Goal: Task Accomplishment & Management: Manage account settings

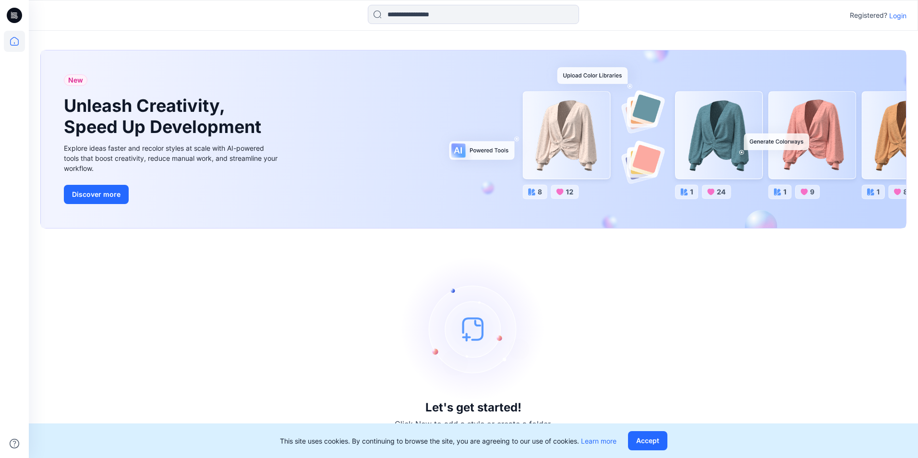
click at [899, 12] on p "Login" at bounding box center [897, 16] width 17 height 10
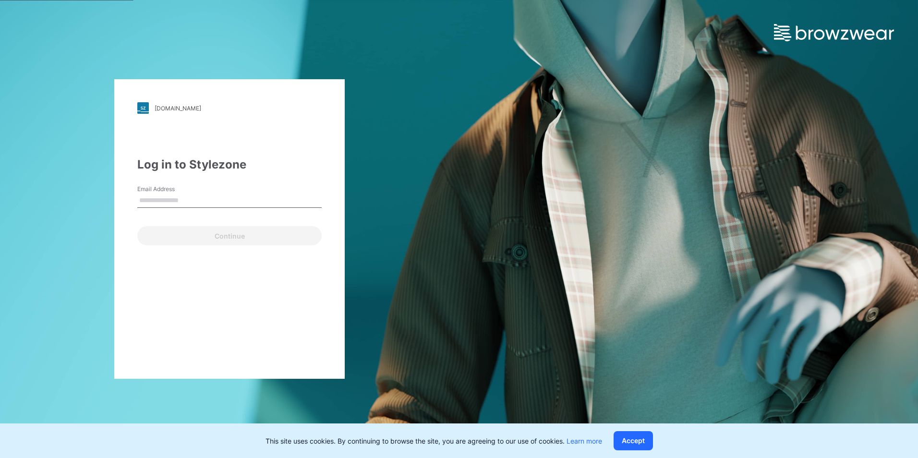
click at [250, 202] on input "Email Address" at bounding box center [229, 201] width 184 height 14
type input "**********"
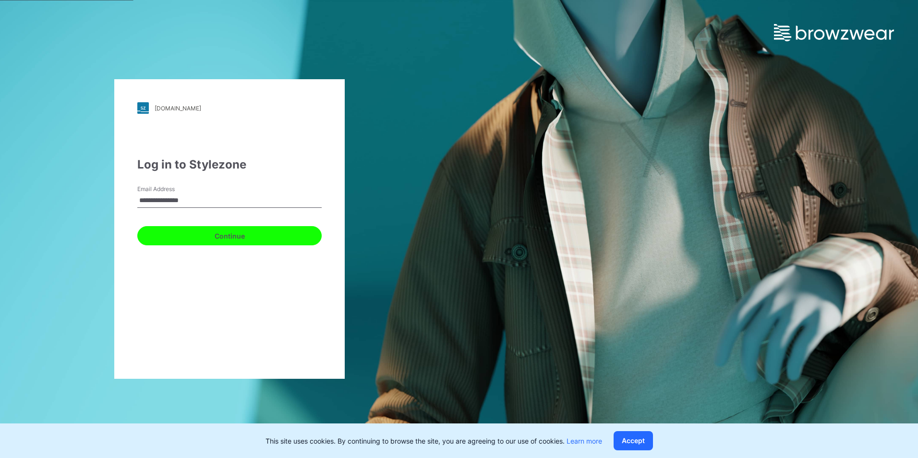
click at [243, 234] on button "Continue" at bounding box center [229, 235] width 184 height 19
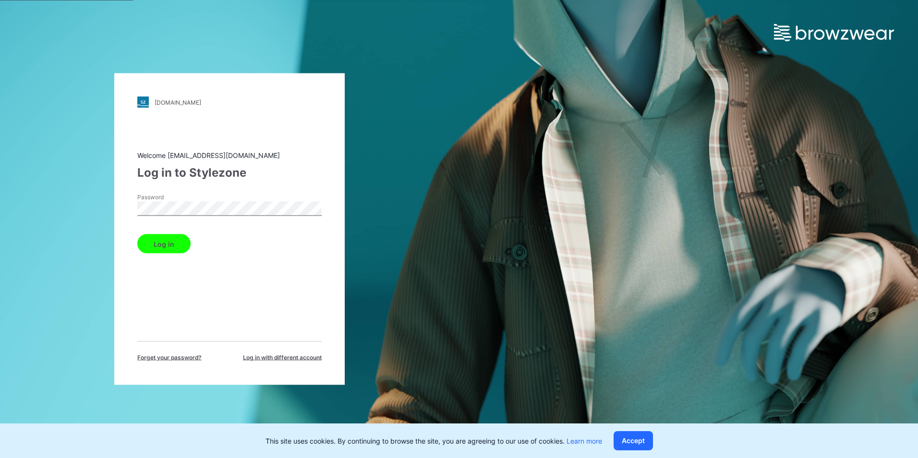
click at [174, 244] on button "Log in" at bounding box center [163, 243] width 53 height 19
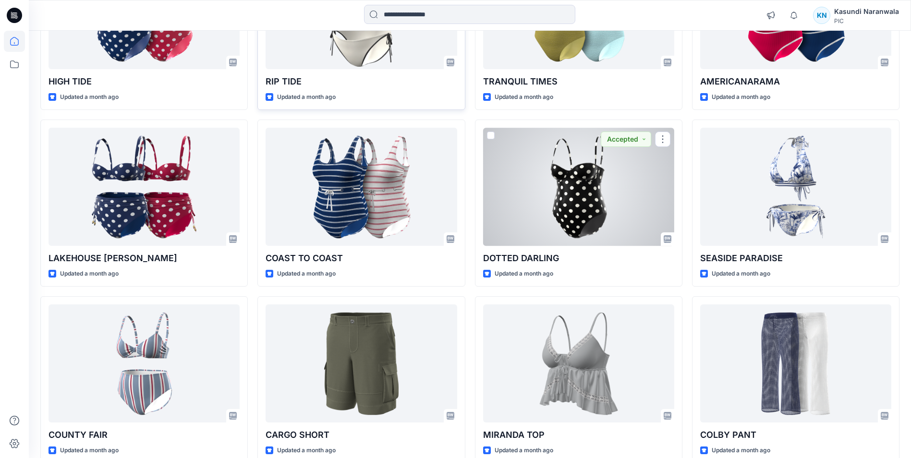
scroll to position [1593, 0]
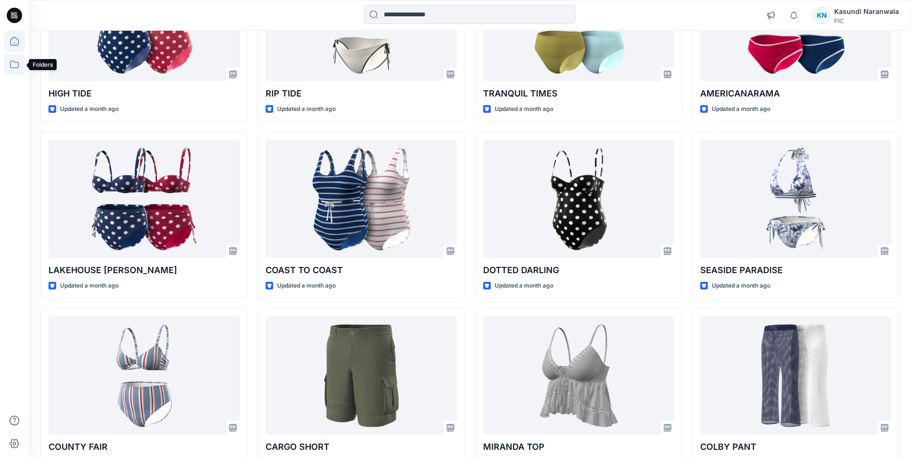
click at [11, 68] on icon at bounding box center [14, 64] width 21 height 21
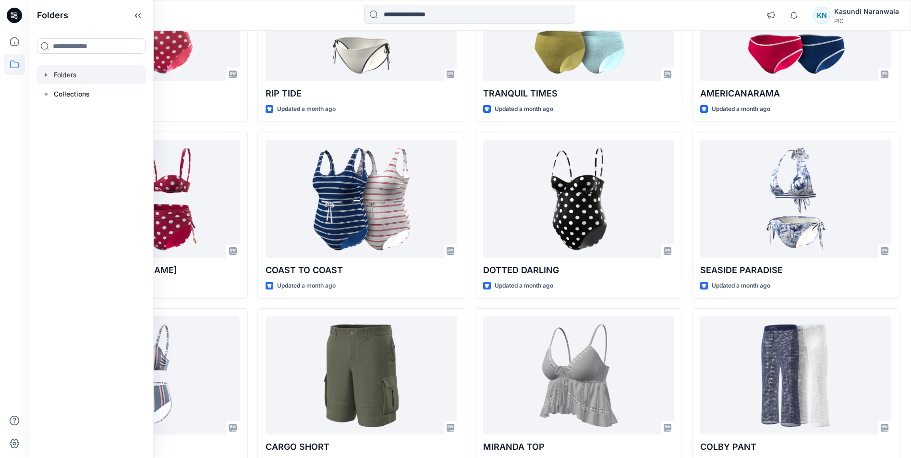
click at [73, 72] on div at bounding box center [90, 74] width 109 height 19
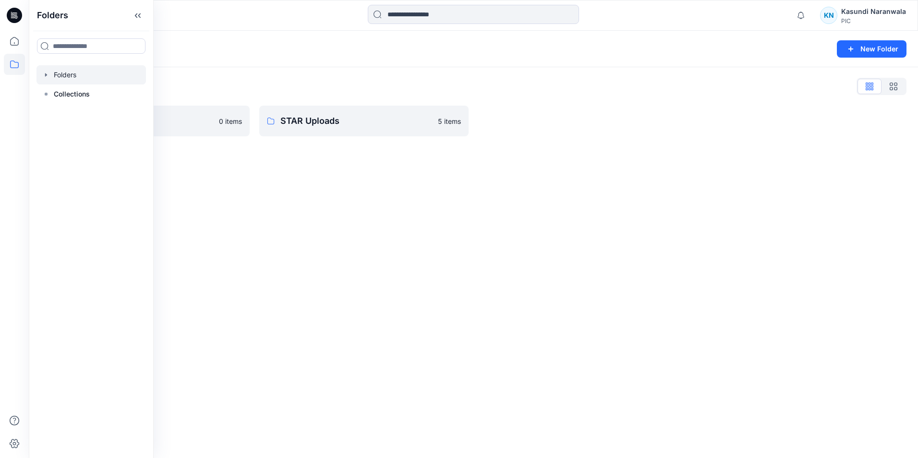
click at [357, 231] on div "Folders New Folder Folders List 118 Add Black 0 items STAR Uploads 5 items" at bounding box center [473, 244] width 889 height 427
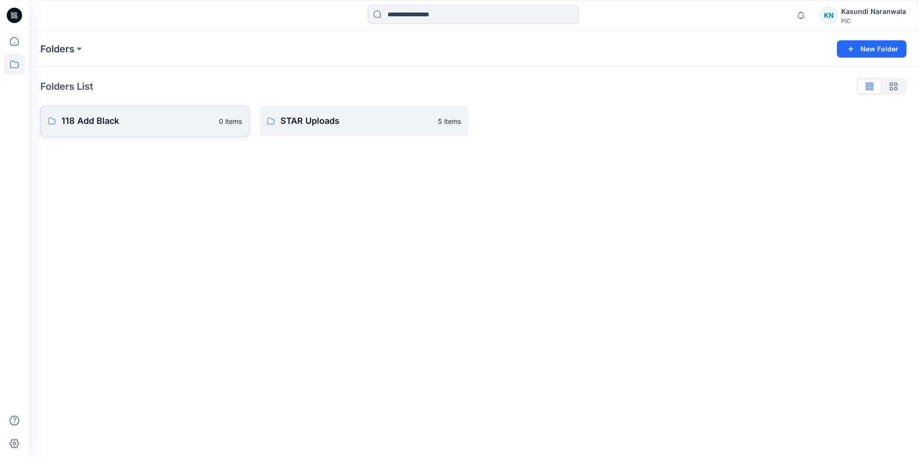
click at [185, 129] on link "118 Add Black 0 items" at bounding box center [144, 121] width 209 height 31
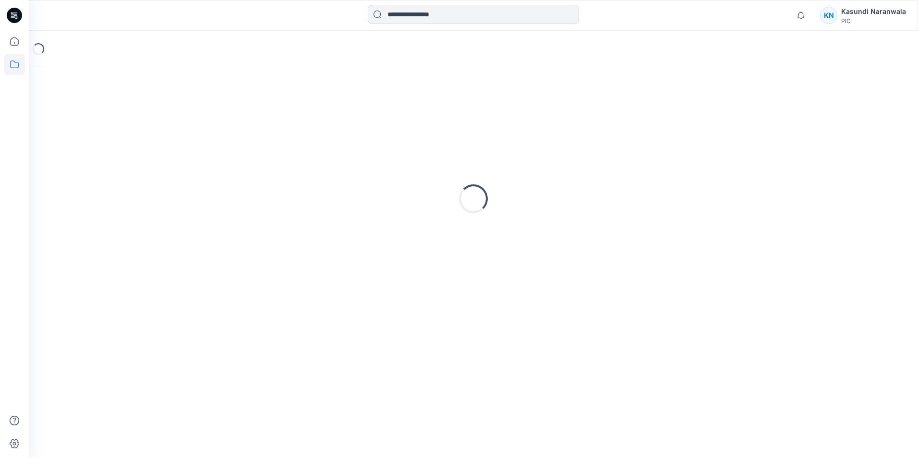
click at [185, 129] on div "Loading..." at bounding box center [473, 199] width 866 height 240
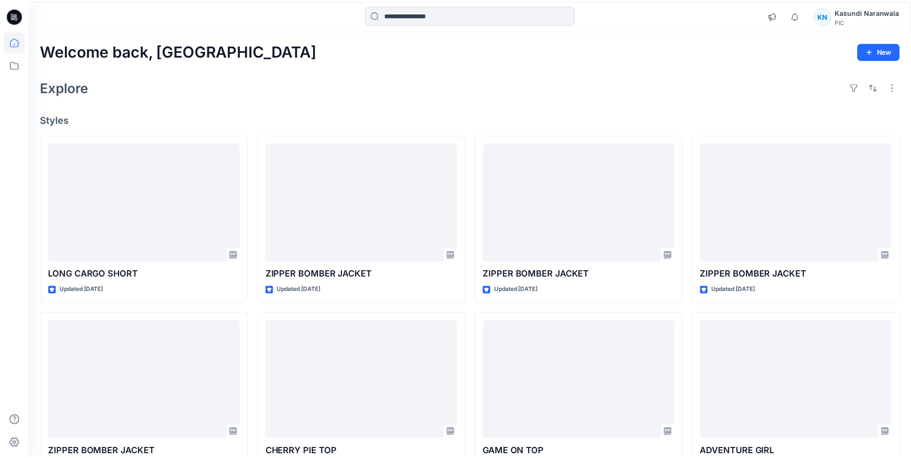
scroll to position [1593, 0]
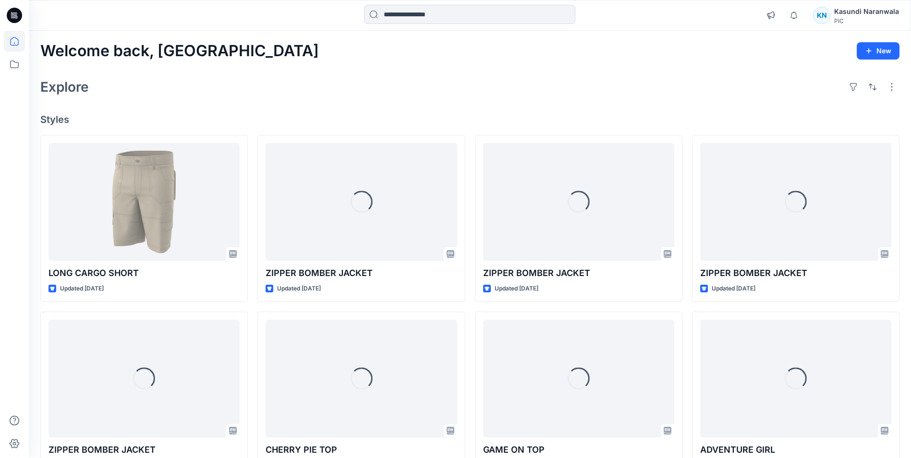
click at [830, 16] on div "KN" at bounding box center [821, 15] width 17 height 17
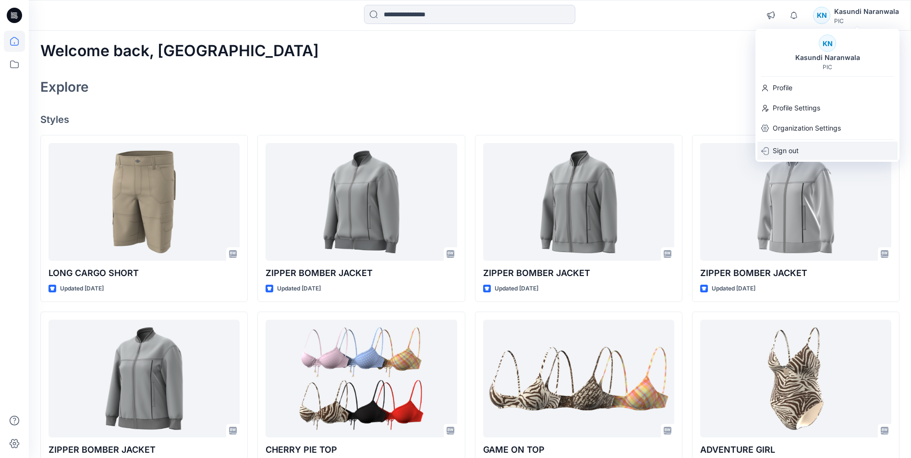
click at [791, 150] on p "Sign out" at bounding box center [786, 151] width 26 height 18
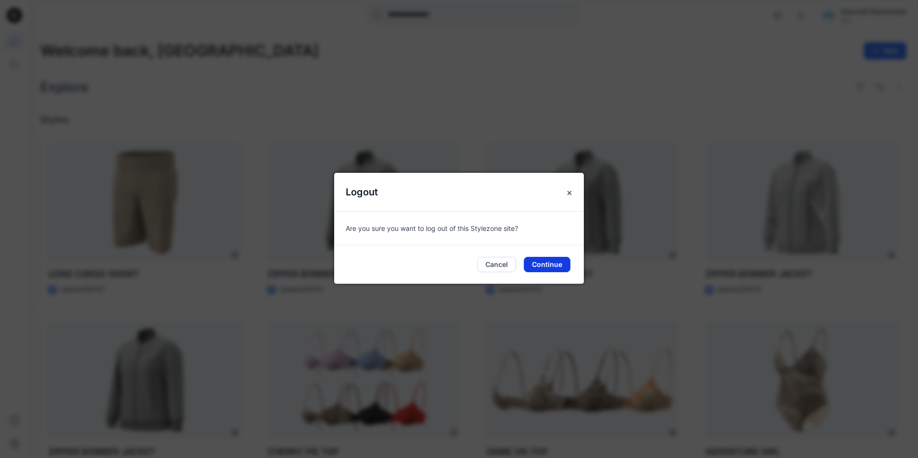
click at [549, 262] on button "Continue" at bounding box center [547, 264] width 47 height 15
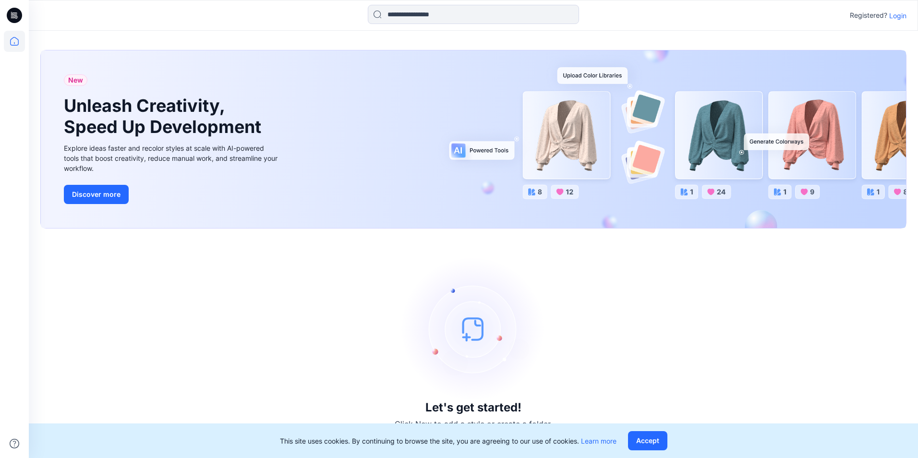
click at [898, 16] on p "Login" at bounding box center [897, 16] width 17 height 10
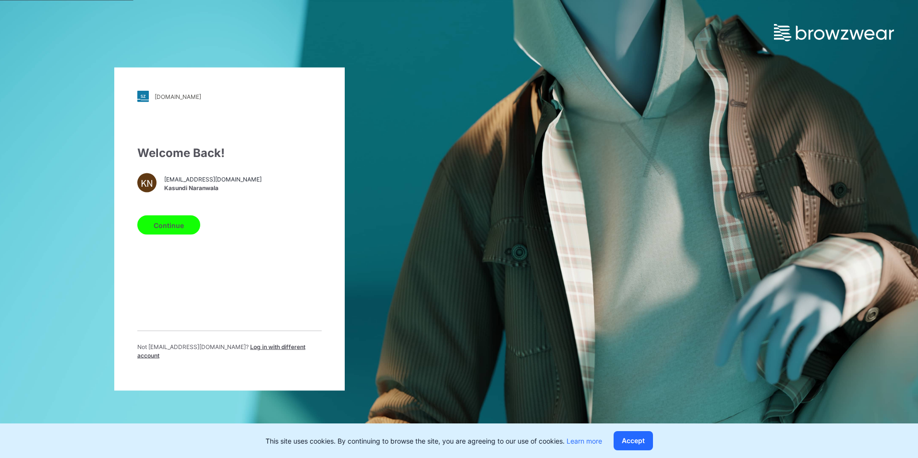
click at [233, 349] on span "Log in with different account" at bounding box center [221, 351] width 168 height 16
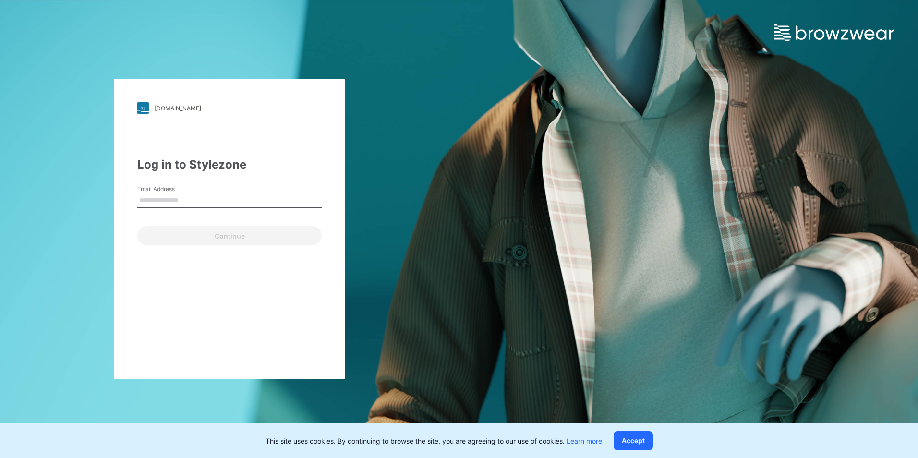
click at [252, 201] on input "Email Address" at bounding box center [229, 201] width 184 height 14
type input "*"
